Goal: Navigation & Orientation: Find specific page/section

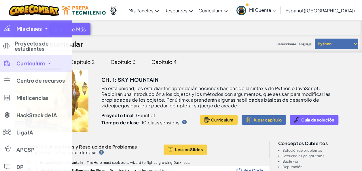
click at [32, 33] on link "Mis clases" at bounding box center [36, 28] width 72 height 17
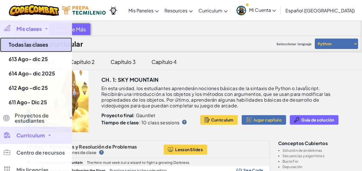
click at [23, 47] on link "Todas las clases" at bounding box center [36, 44] width 72 height 15
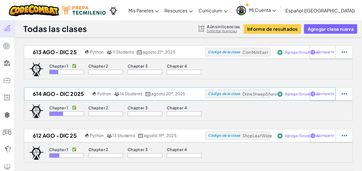
drag, startPoint x: 103, startPoint y: 102, endPoint x: 133, endPoint y: 96, distance: 30.4
click at [133, 96] on div "614 Ago- dic 2025 Python 14 Students agosto 20º, 2025 Código de la clase DrinkS…" at bounding box center [188, 104] width 329 height 34
click at [125, 121] on div "613 Ago- dic 25 Python 11 Students agosto 21º, 2025 Código de la clase CoinMilk…" at bounding box center [188, 124] width 347 height 159
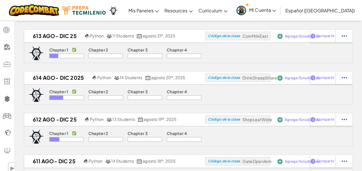
scroll to position [13, 0]
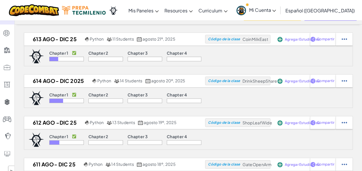
click at [276, 15] on link "Mi Cuenta" at bounding box center [255, 10] width 45 height 18
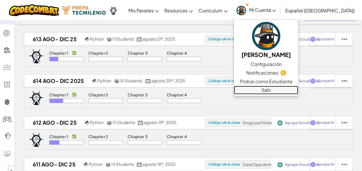
click at [271, 87] on link "Salir" at bounding box center [266, 90] width 64 height 9
